Goal: Information Seeking & Learning: Learn about a topic

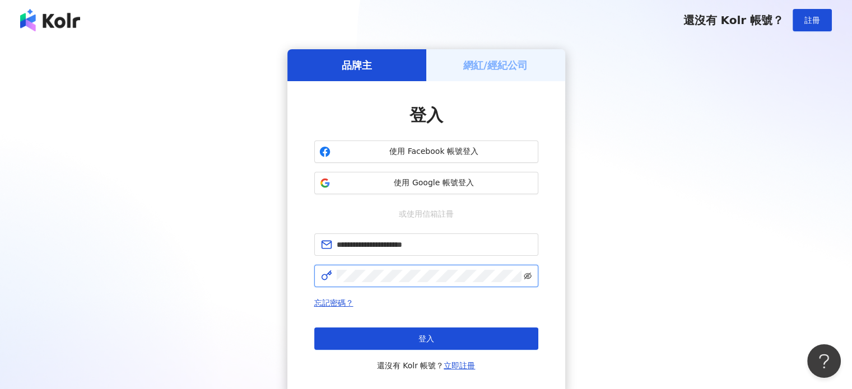
click at [527, 275] on icon "eye-invisible" at bounding box center [528, 276] width 8 height 8
click at [278, 273] on div "**********" at bounding box center [425, 222] width 825 height 346
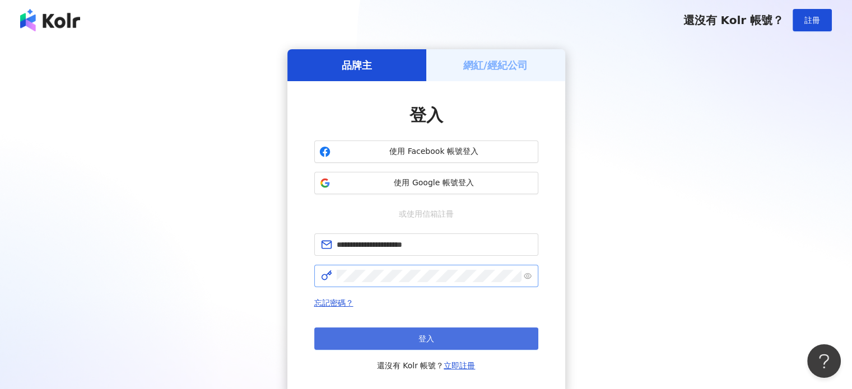
click at [431, 342] on span "登入" at bounding box center [427, 338] width 16 height 9
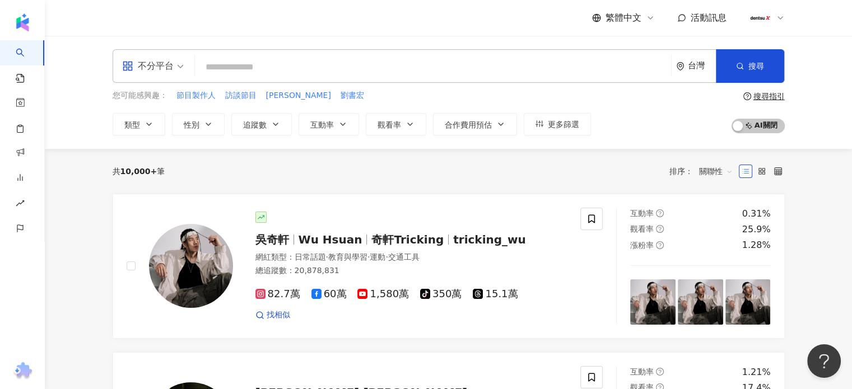
click at [224, 69] on input "search" at bounding box center [432, 67] width 467 height 21
click at [208, 64] on input "search" at bounding box center [432, 67] width 467 height 21
paste input "***"
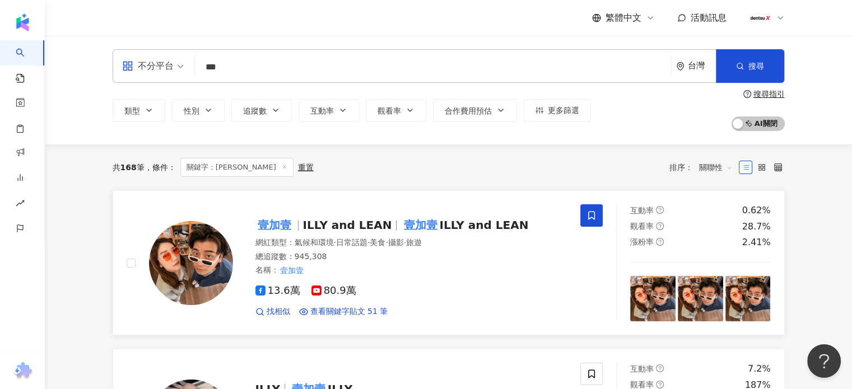
type input "***"
click at [287, 226] on mark "壹加壹" at bounding box center [274, 225] width 38 height 18
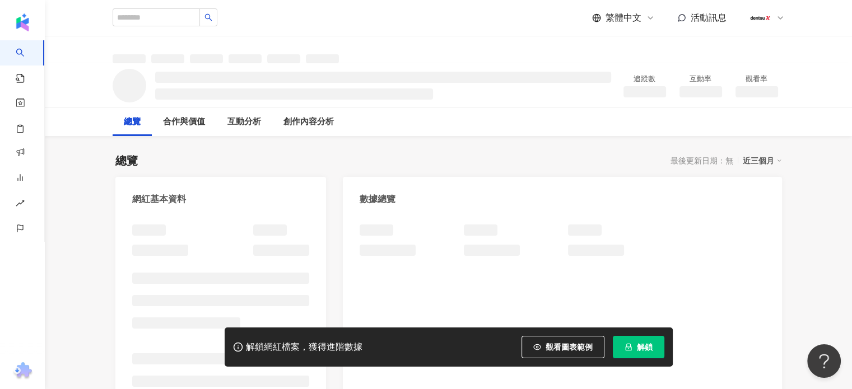
click at [652, 346] on span "解鎖" at bounding box center [645, 347] width 16 height 9
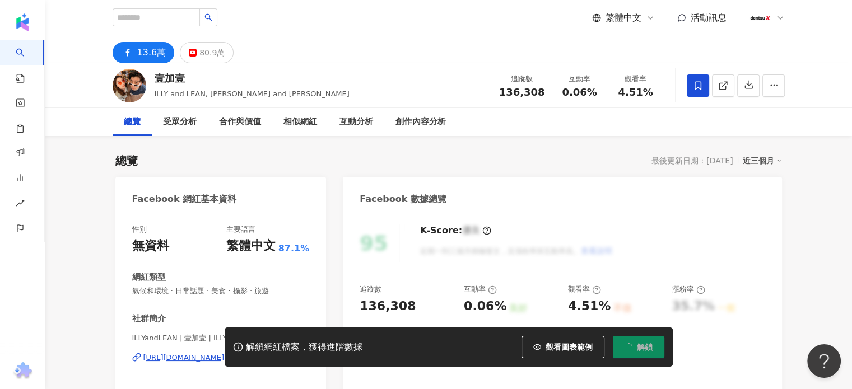
click at [328, 58] on div "13.6萬 80.9萬" at bounding box center [448, 49] width 717 height 27
click at [205, 58] on div "80.9萬" at bounding box center [211, 53] width 25 height 16
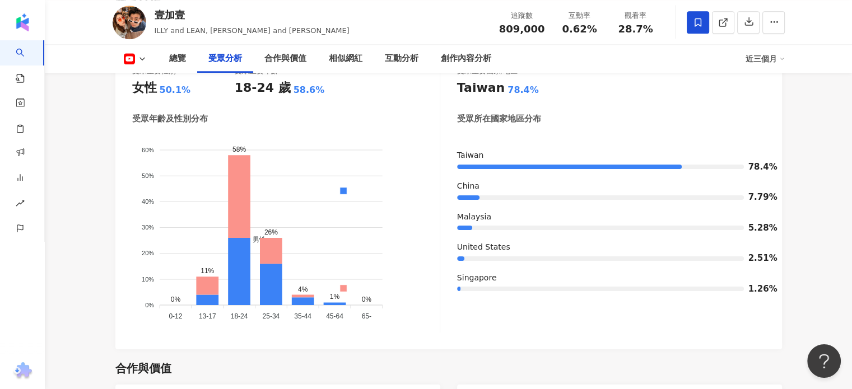
scroll to position [1065, 0]
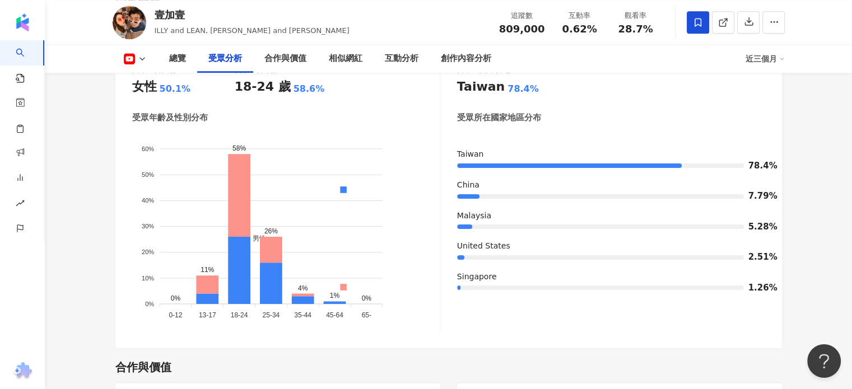
click at [248, 115] on div "受眾年齡及性別分布" at bounding box center [286, 118] width 308 height 12
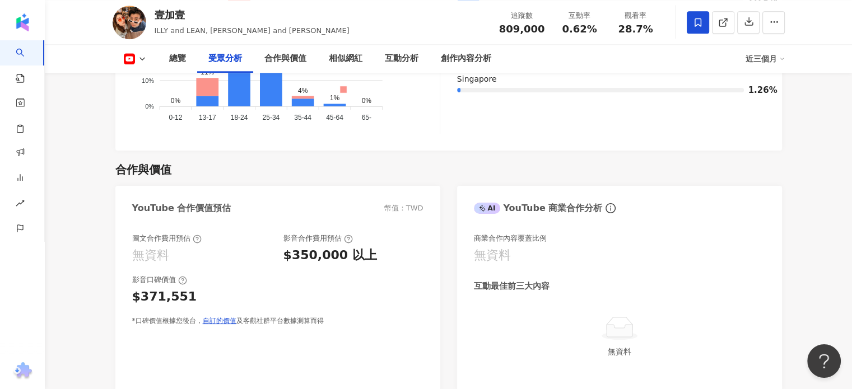
scroll to position [1289, 0]
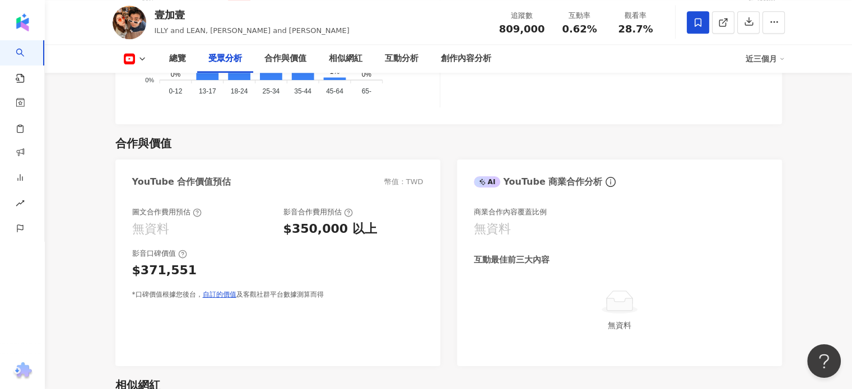
click at [383, 300] on div "*口碑價值根據您後台， 自訂的價值 及客觀社群平台數據測算而得" at bounding box center [277, 295] width 291 height 10
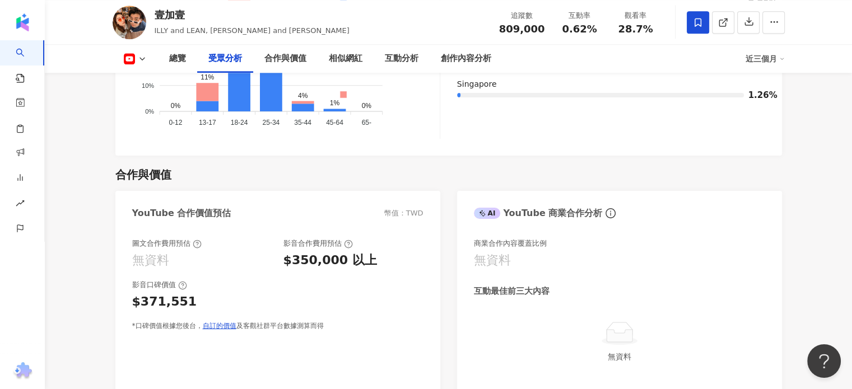
scroll to position [1233, 0]
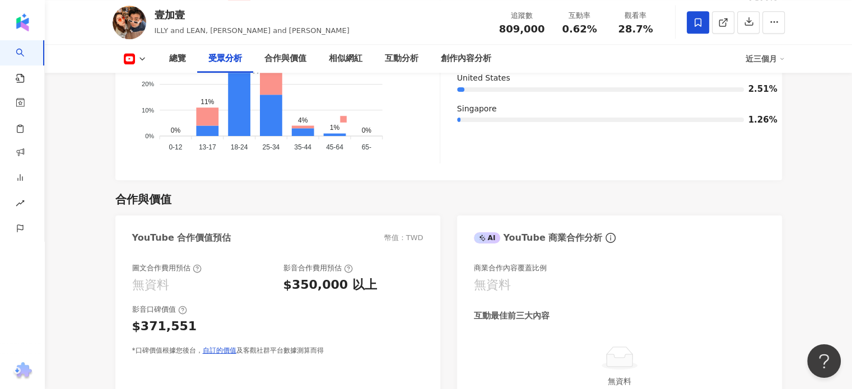
click at [301, 288] on div "$350,000 以上" at bounding box center [331, 285] width 94 height 17
click at [301, 289] on div "$350,000 以上" at bounding box center [331, 285] width 94 height 17
drag, startPoint x: 307, startPoint y: 287, endPoint x: 323, endPoint y: 286, distance: 15.7
click at [323, 286] on div "$350,000 以上" at bounding box center [331, 285] width 94 height 17
click at [316, 281] on div "$350,000 以上" at bounding box center [331, 285] width 94 height 17
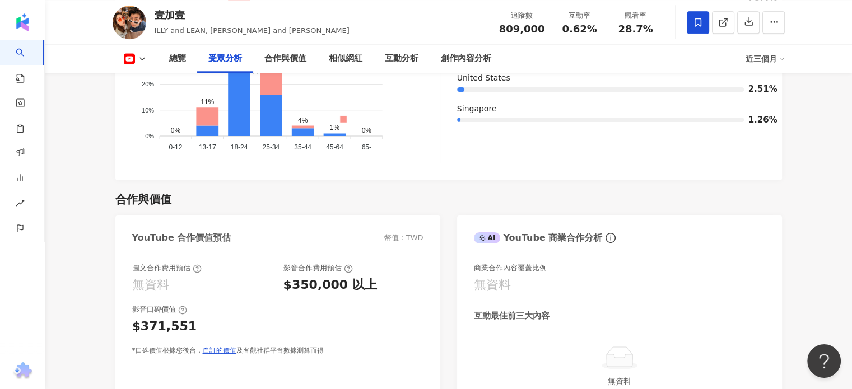
click at [298, 292] on div "$350,000 以上" at bounding box center [331, 285] width 94 height 17
click at [300, 286] on div "$350,000 以上" at bounding box center [331, 285] width 94 height 17
